Goal: Information Seeking & Learning: Learn about a topic

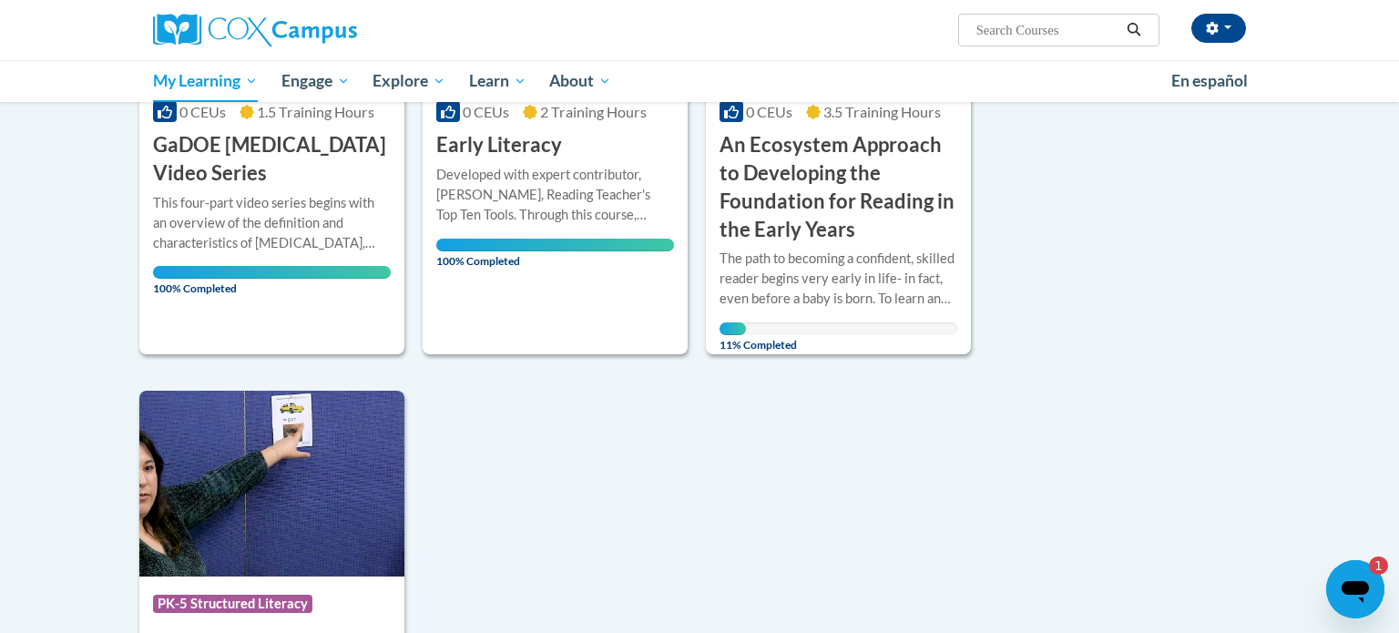
scroll to position [983, 0]
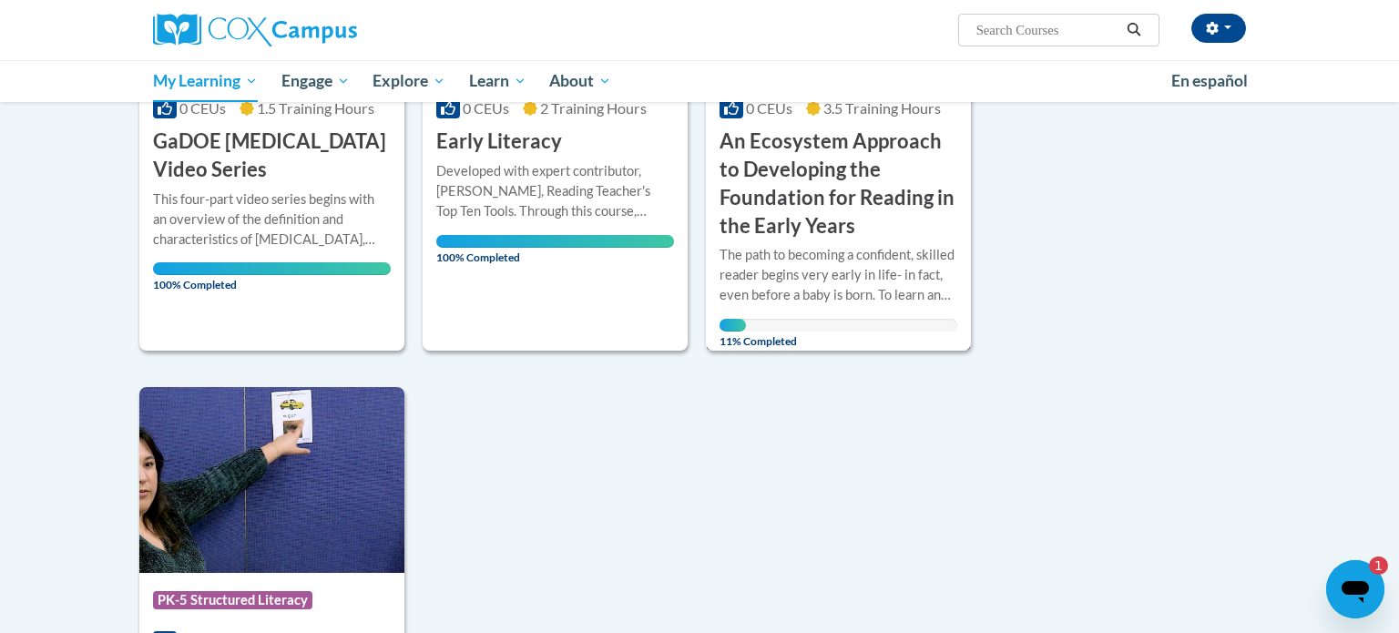
click at [831, 226] on h3 "An Ecosystem Approach to Developing the Foundation for Reading in the Early Yea…" at bounding box center [838, 183] width 238 height 112
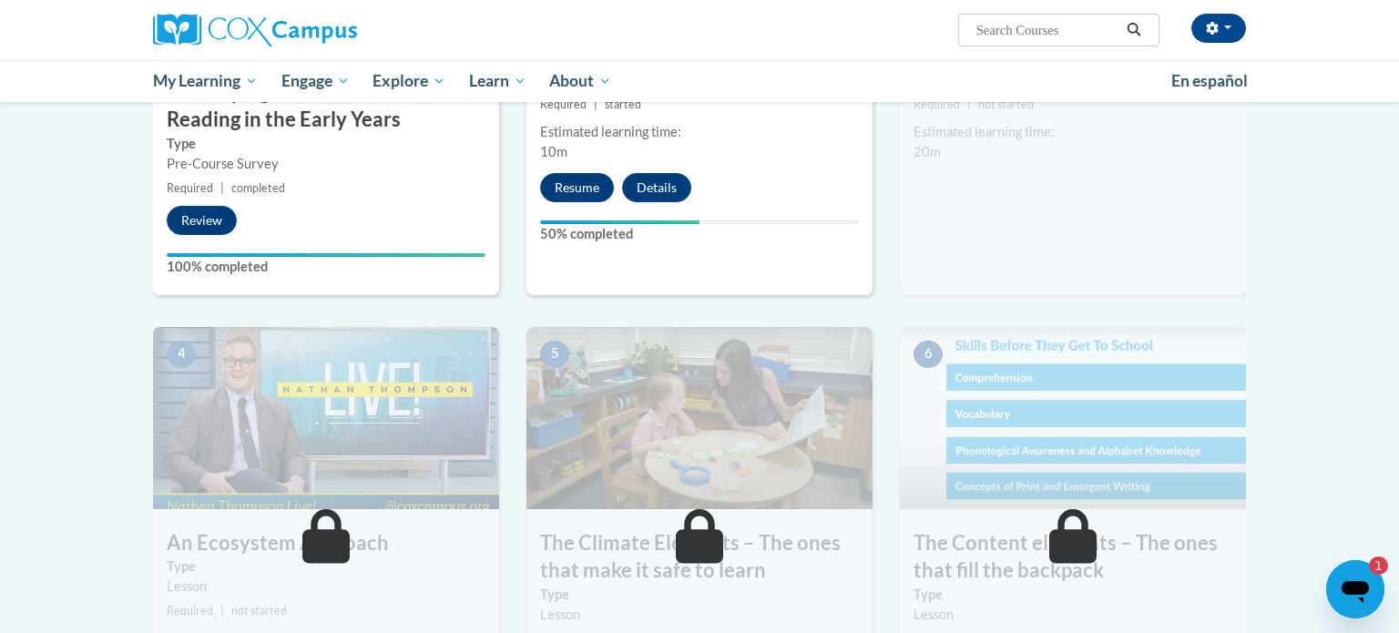
scroll to position [708, 0]
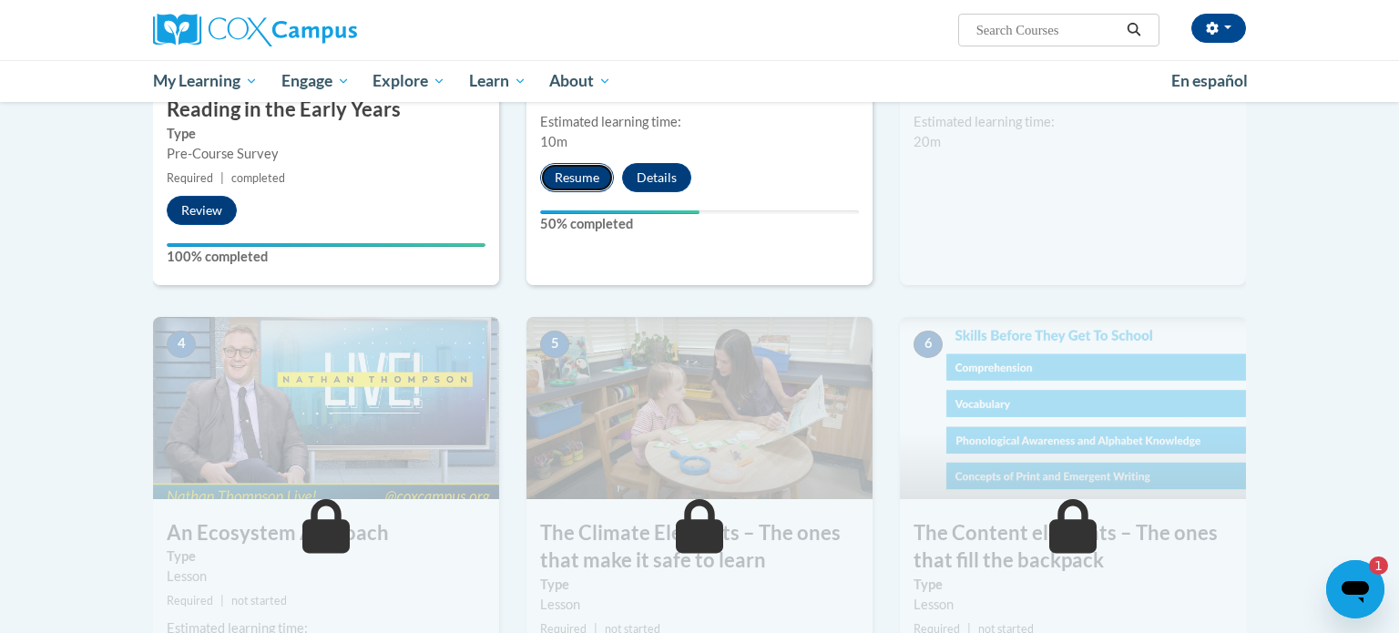
click at [581, 182] on button "Resume" at bounding box center [577, 177] width 74 height 29
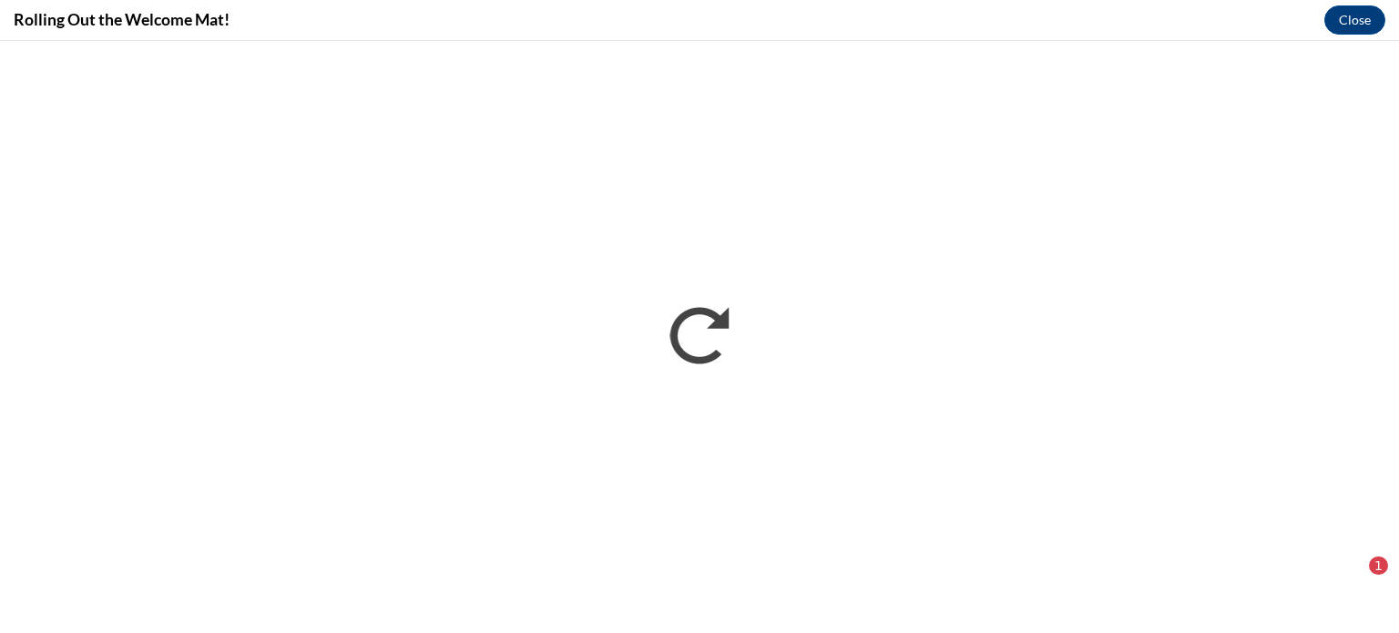
scroll to position [0, 0]
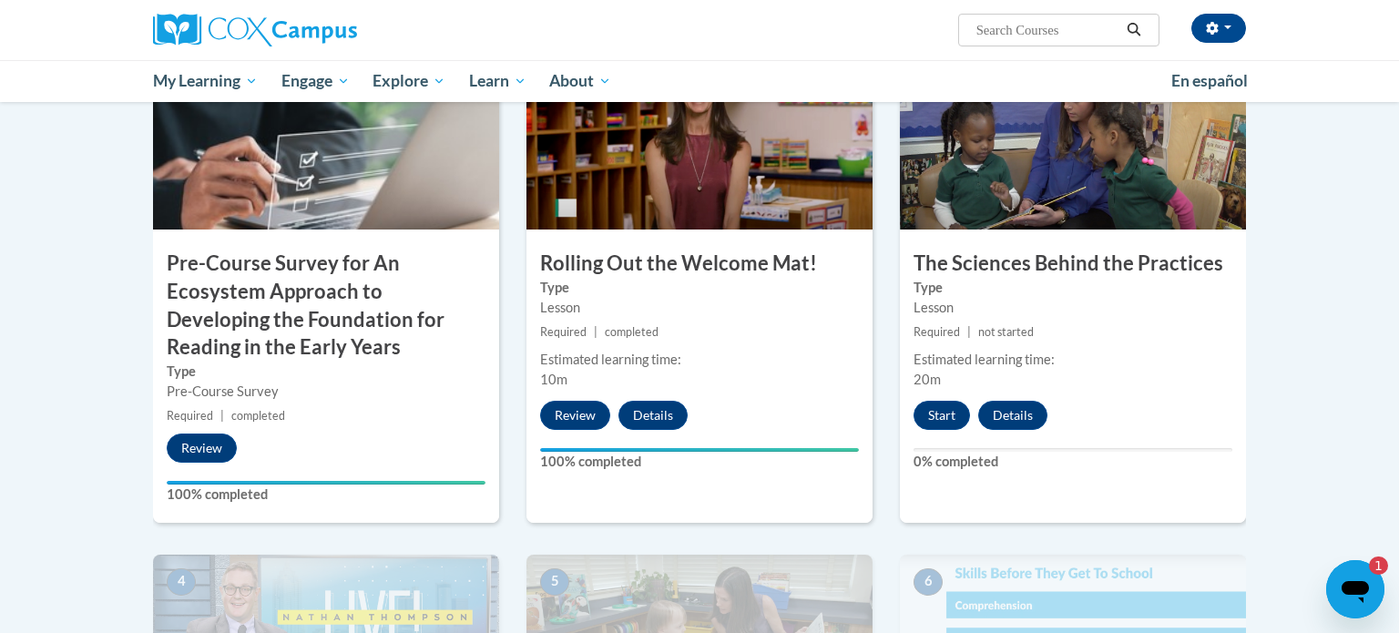
scroll to position [475, 0]
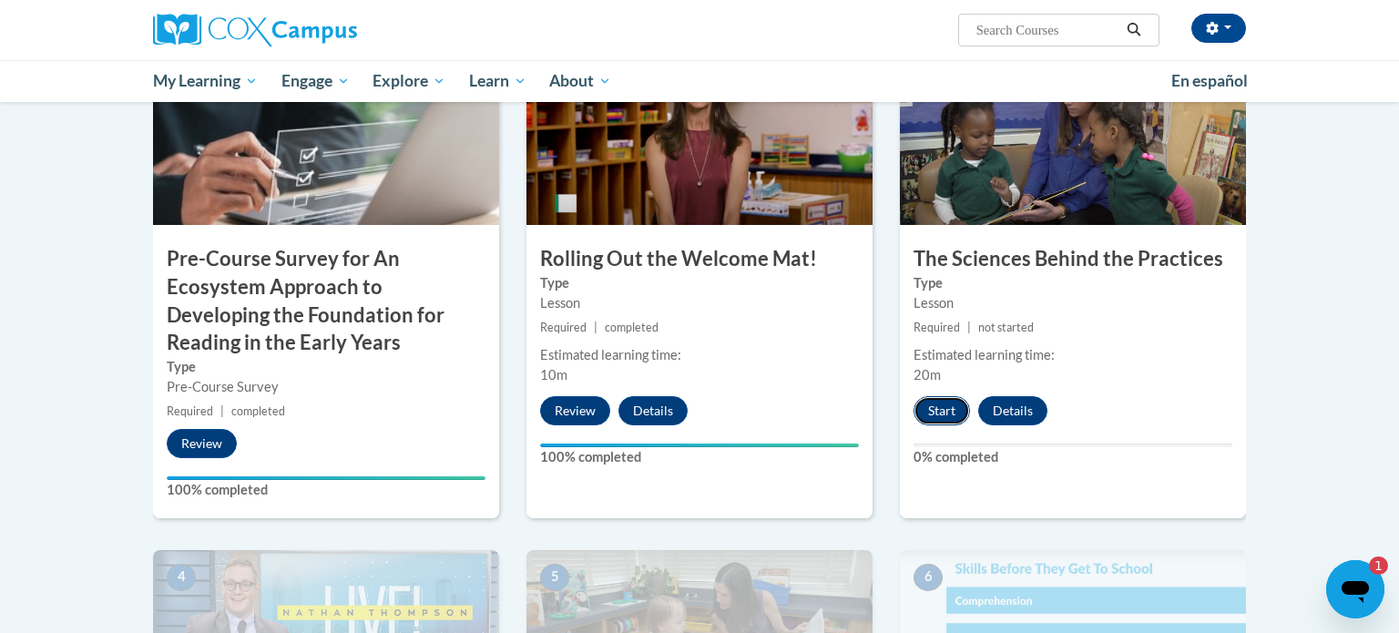
click at [949, 403] on button "Start" at bounding box center [941, 410] width 56 height 29
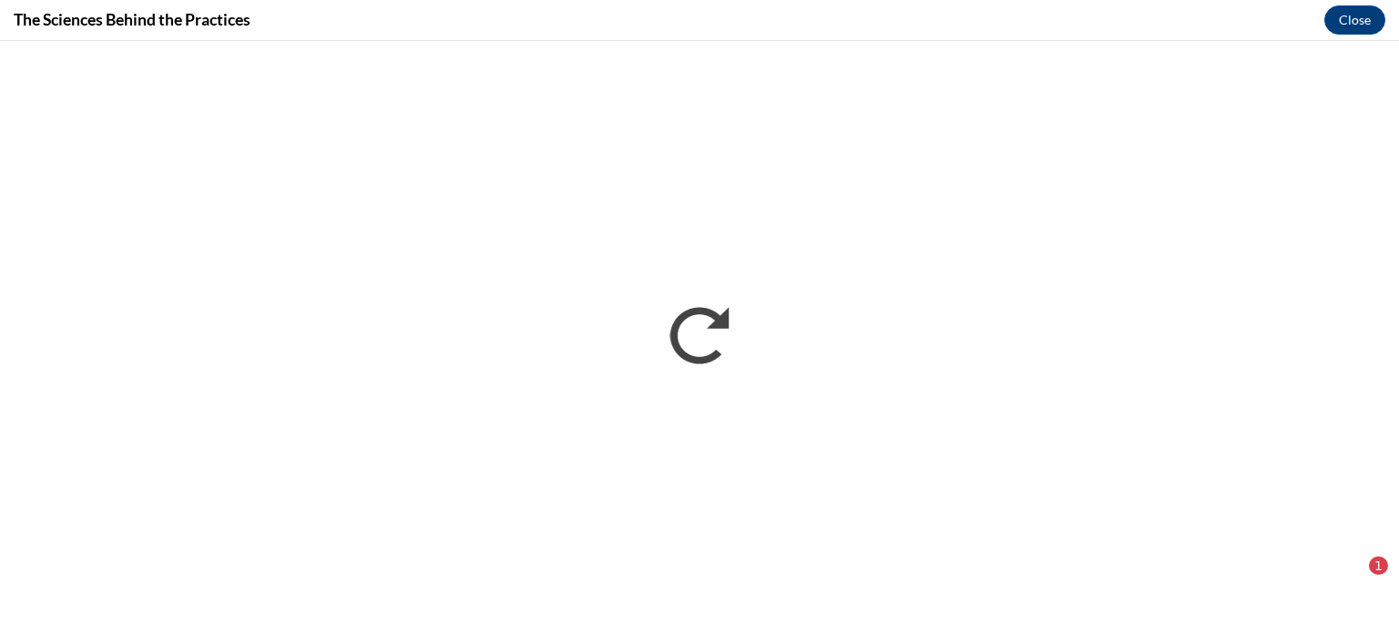
scroll to position [0, 0]
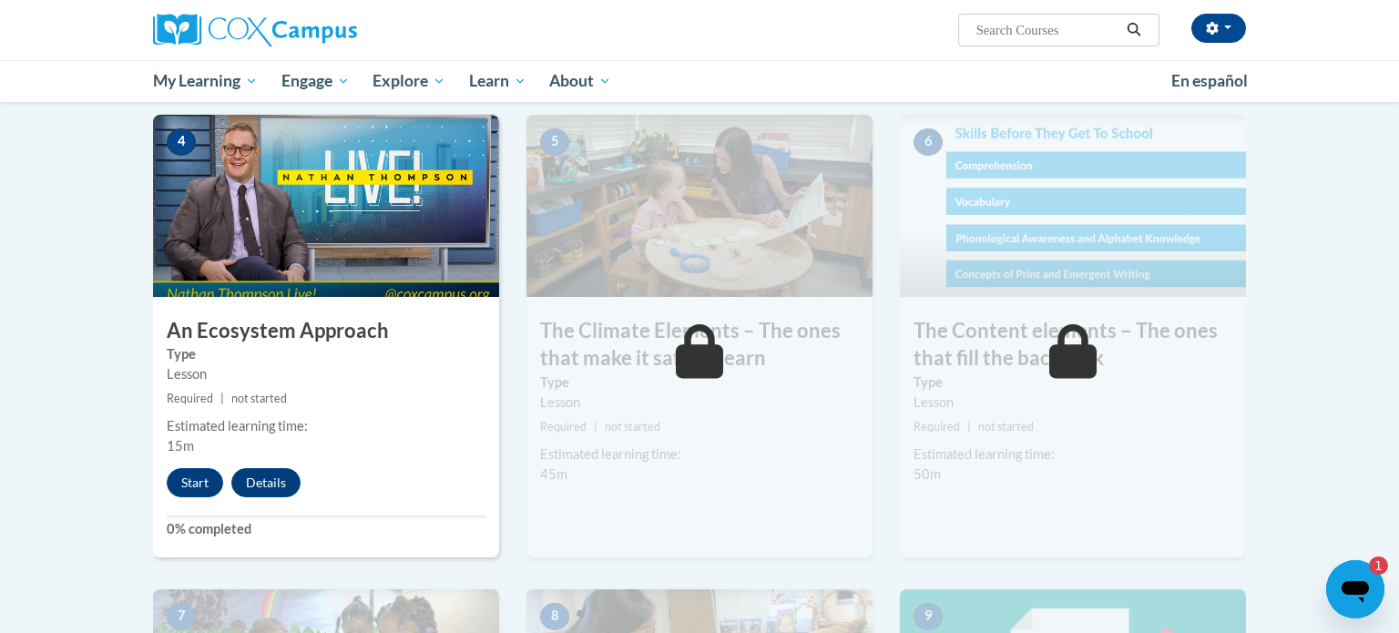
scroll to position [911, 0]
click at [194, 479] on button "Start" at bounding box center [195, 482] width 56 height 29
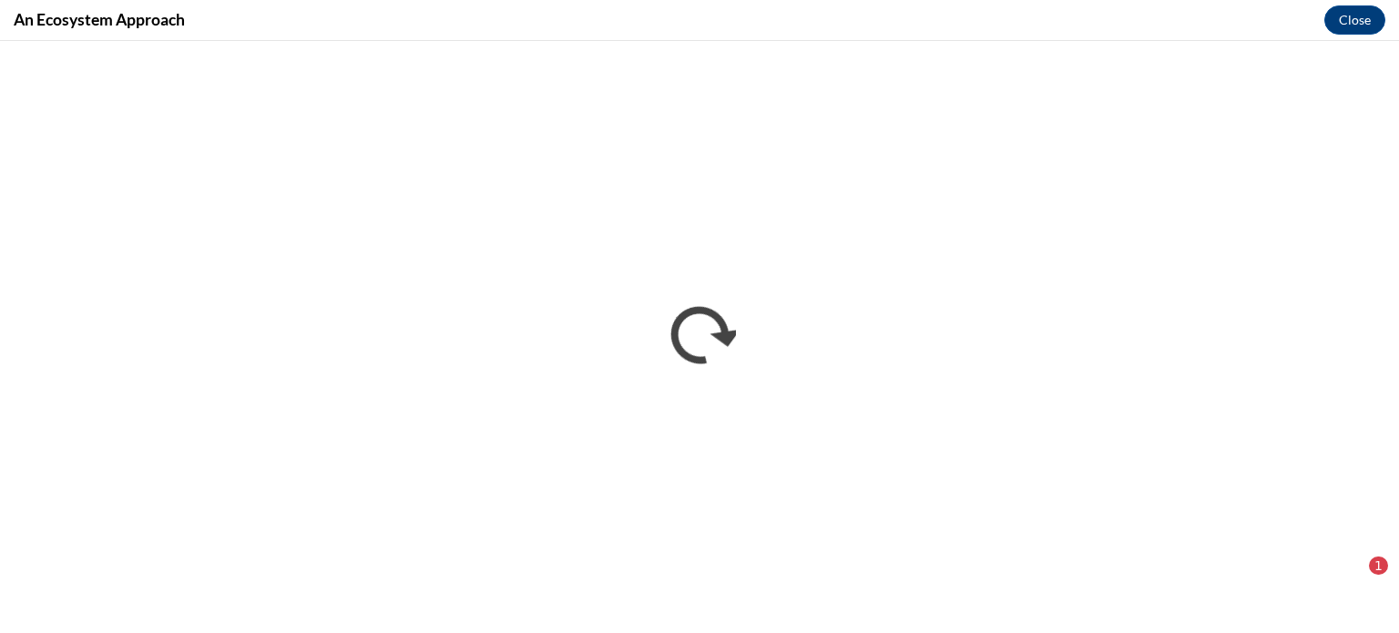
scroll to position [0, 0]
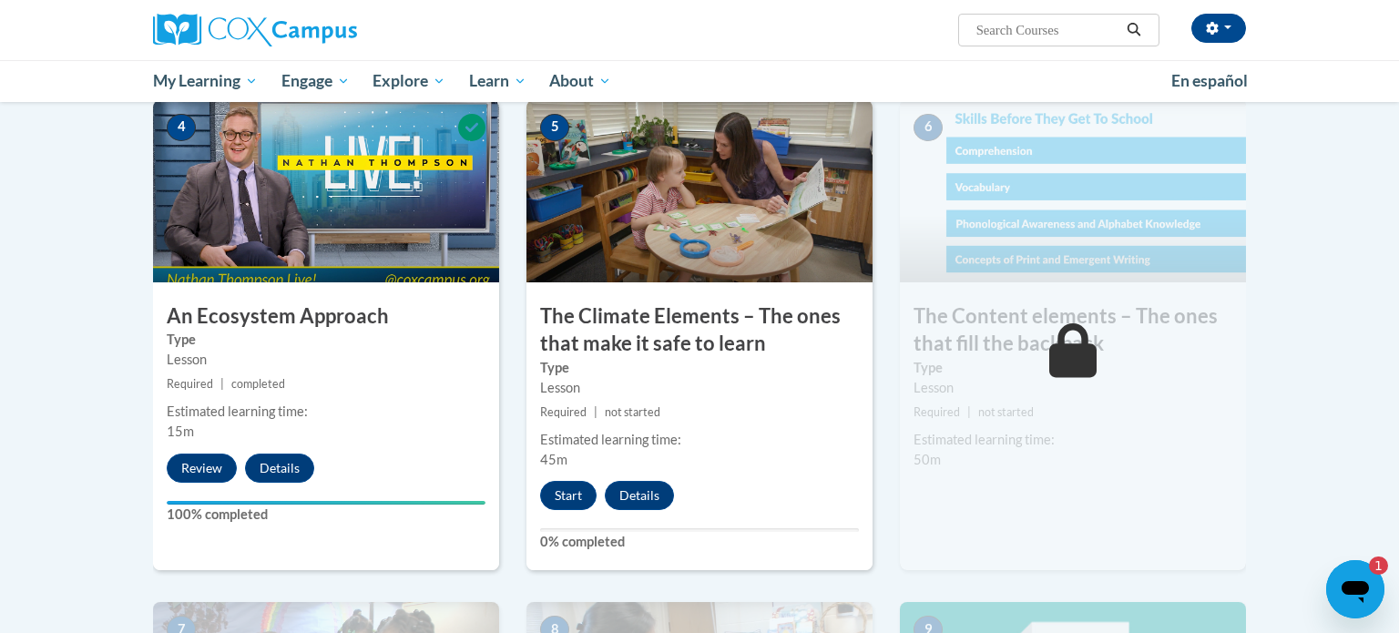
scroll to position [943, 0]
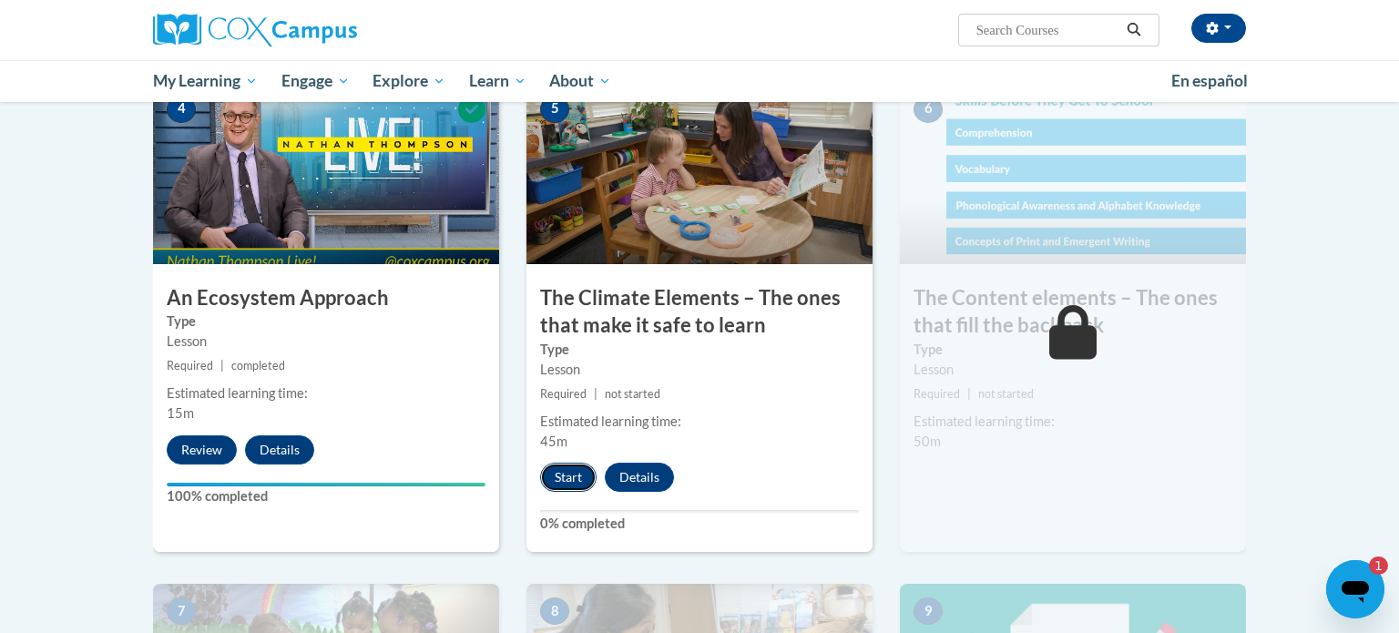
click at [566, 477] on button "Start" at bounding box center [568, 477] width 56 height 29
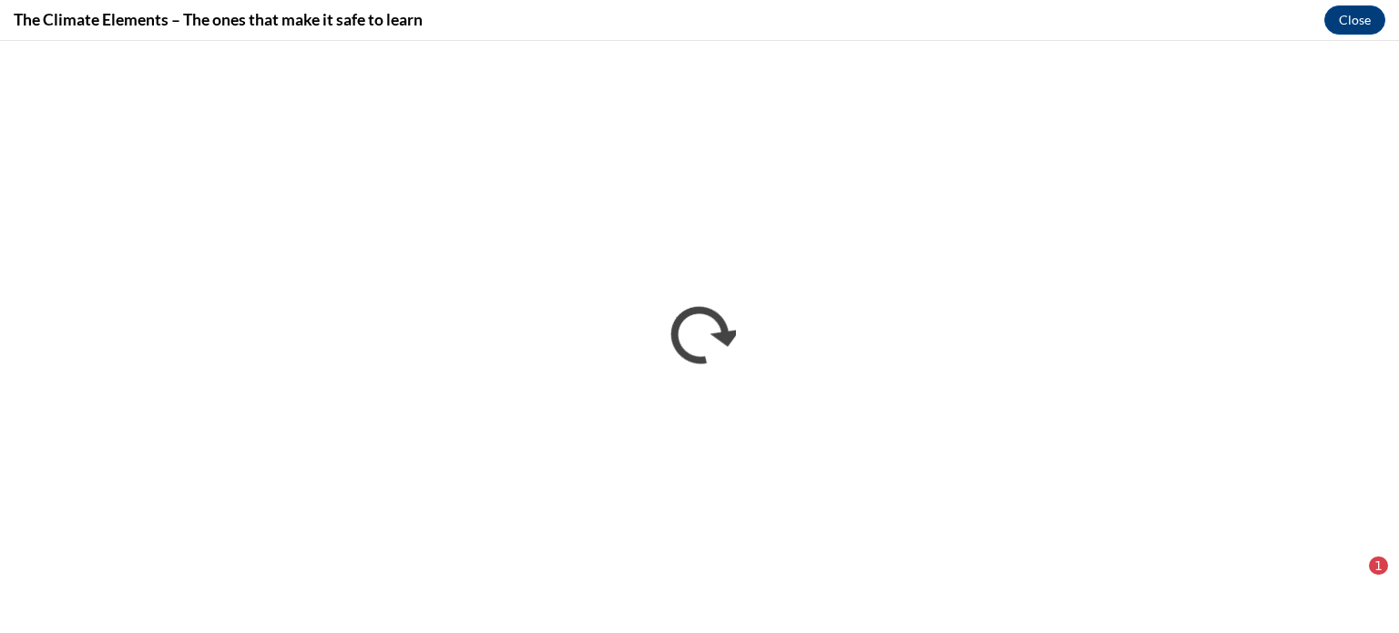
scroll to position [0, 0]
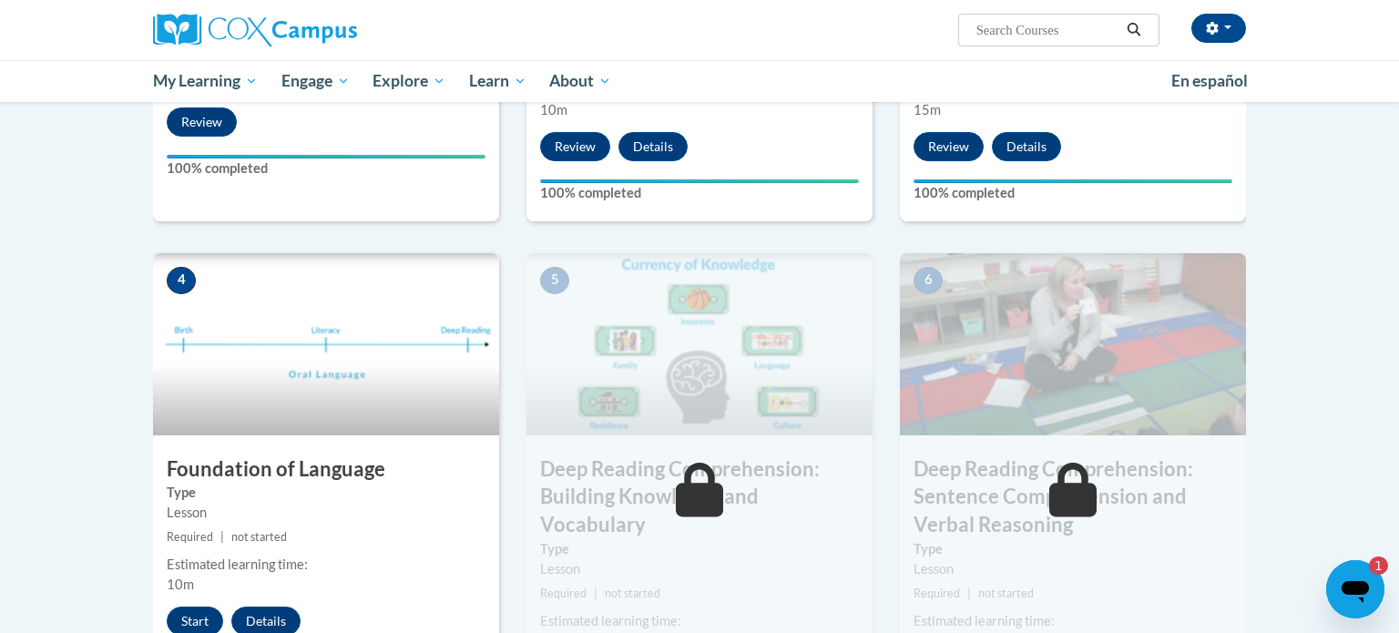
click at [1317, 54] on div "Shannon Ferguson (America/Chicago UTC-05:00) My Profile Inbox My Transcripts Lo…" at bounding box center [699, 51] width 1399 height 102
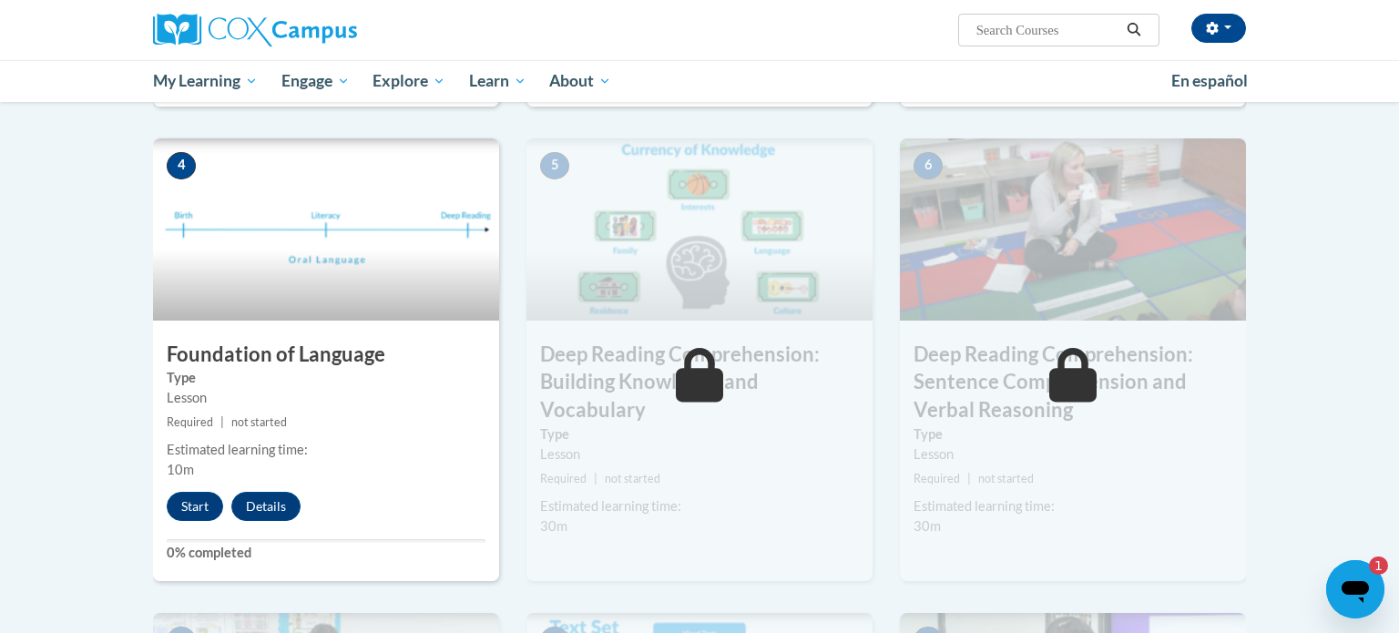
scroll to position [816, 0]
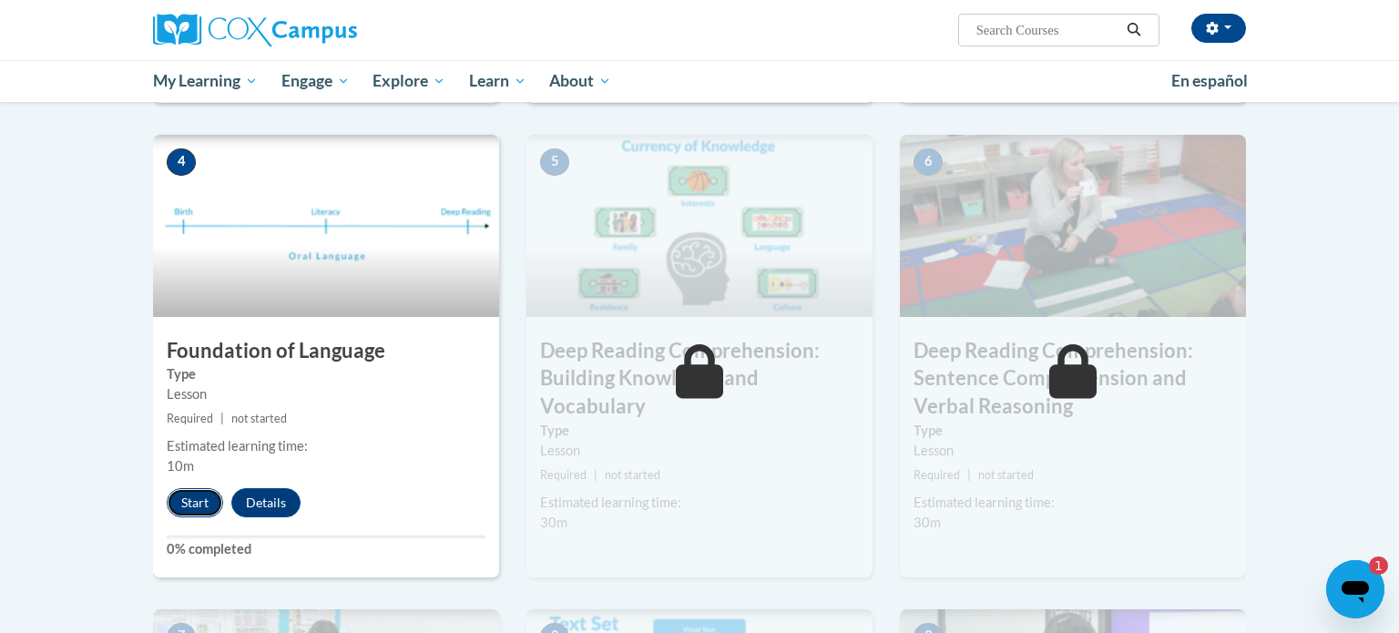
click at [189, 502] on button "Start" at bounding box center [195, 502] width 56 height 29
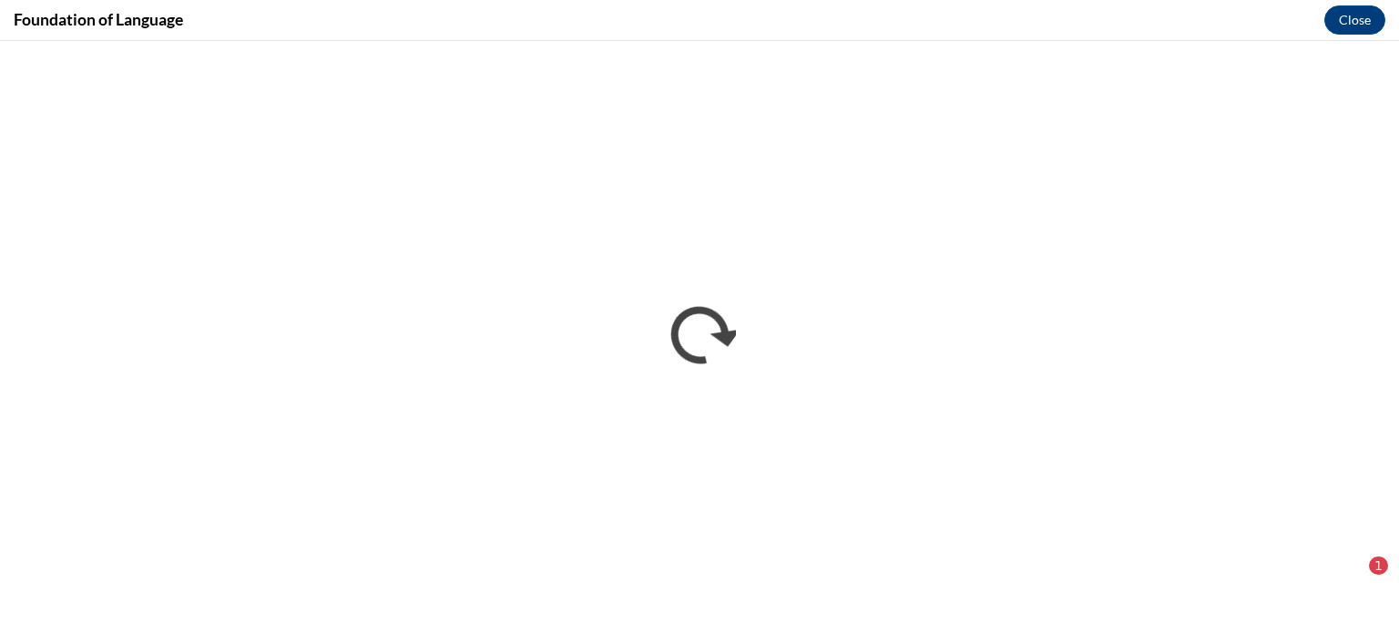
scroll to position [0, 0]
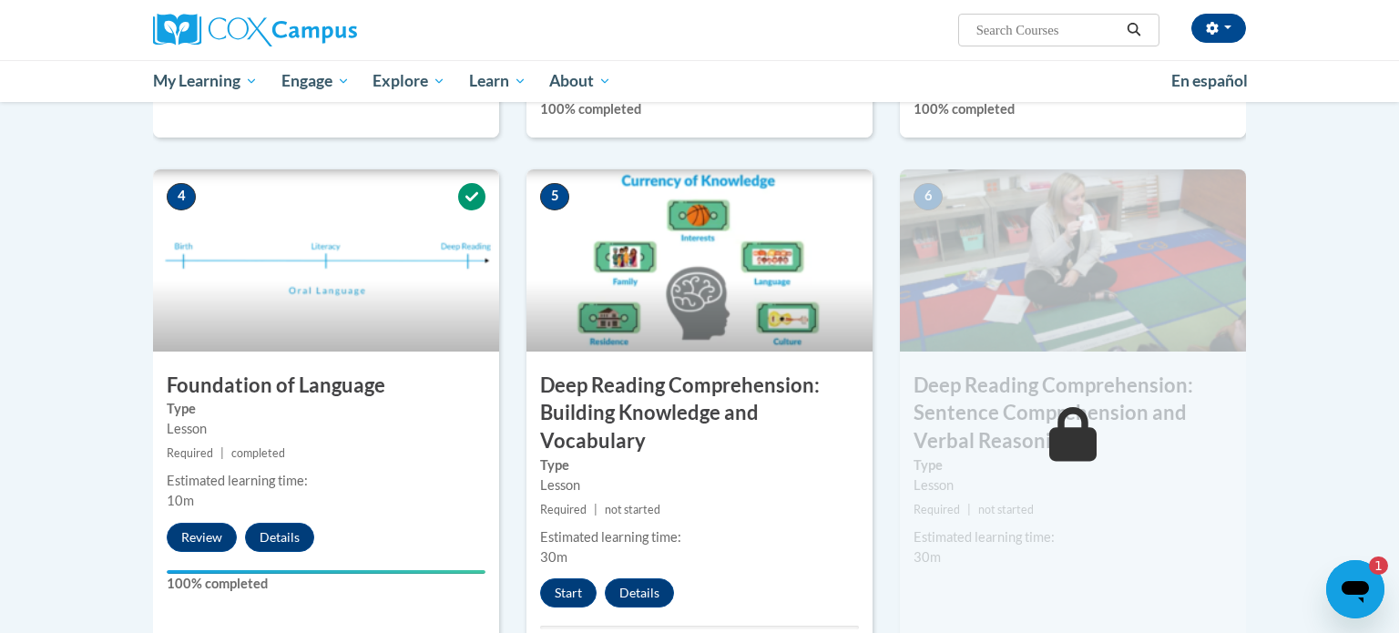
scroll to position [877, 0]
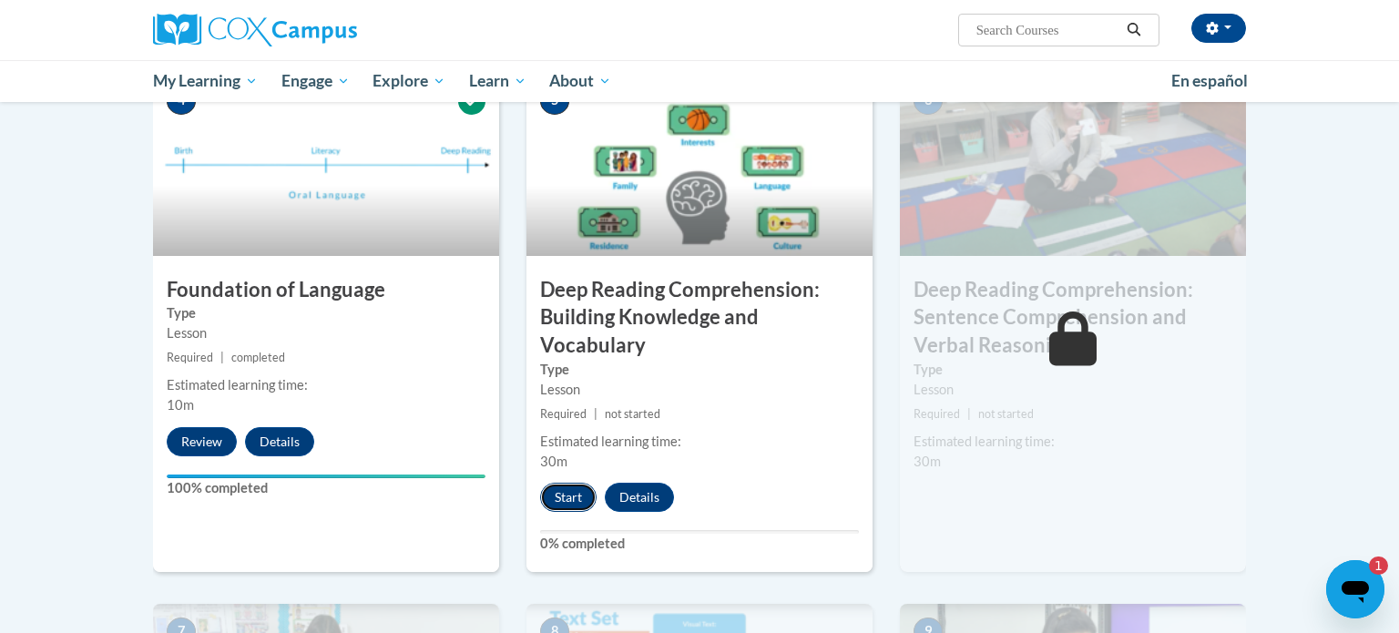
click at [559, 492] on button "Start" at bounding box center [568, 497] width 56 height 29
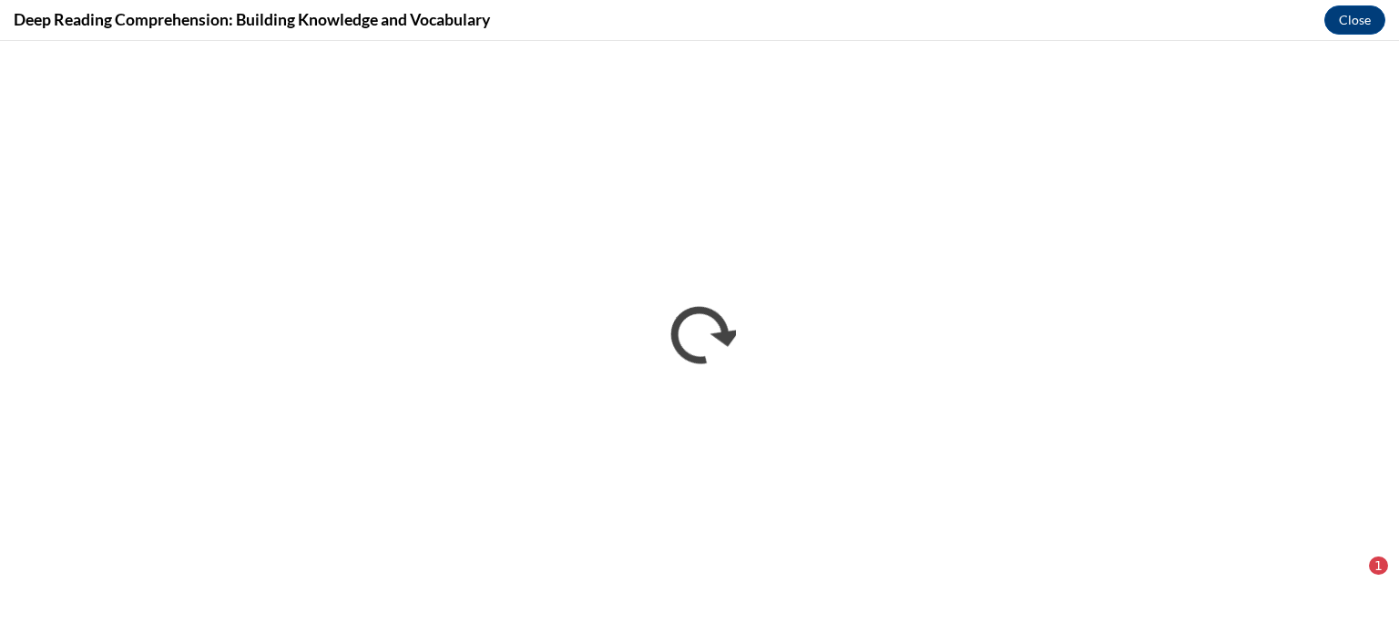
scroll to position [0, 0]
